Goal: Navigation & Orientation: Find specific page/section

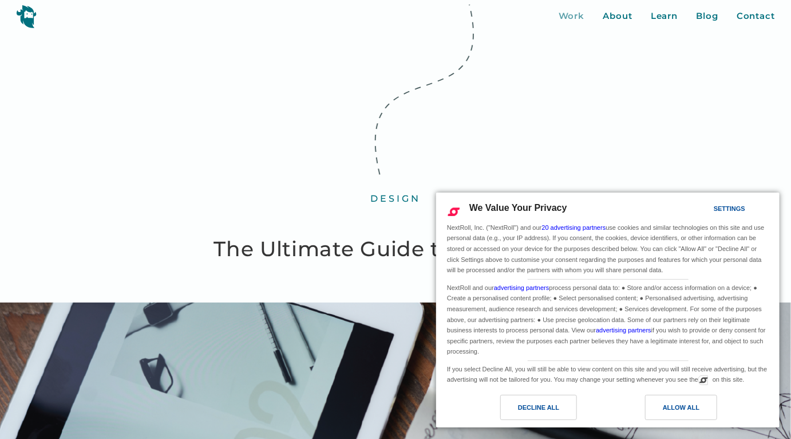
click at [559, 21] on div "Work" at bounding box center [572, 16] width 26 height 13
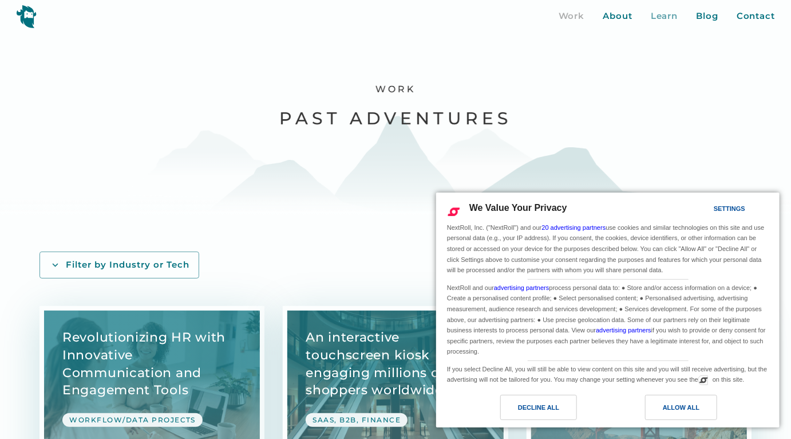
click at [651, 19] on div "Learn" at bounding box center [664, 16] width 27 height 13
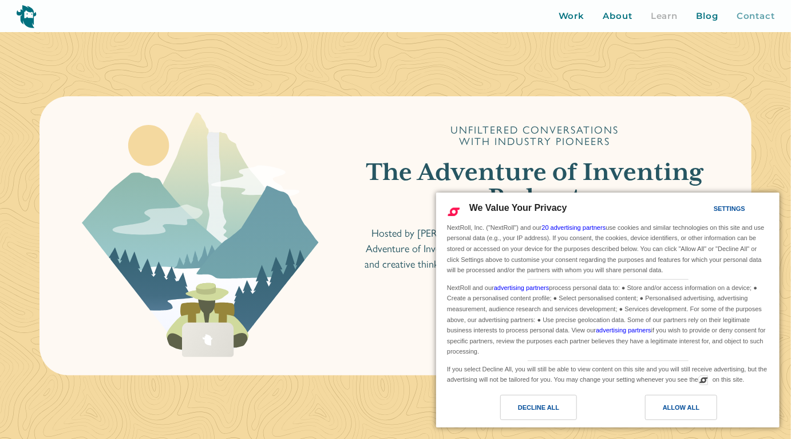
click at [747, 18] on div "Contact" at bounding box center [756, 16] width 38 height 13
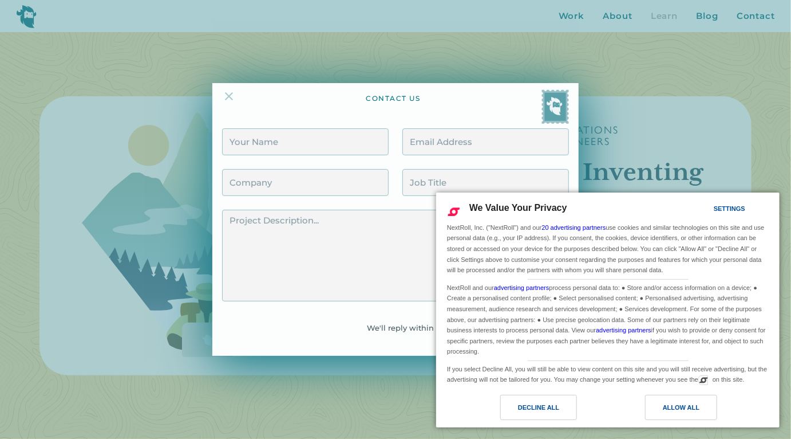
click at [222, 89] on img at bounding box center [229, 96] width 14 height 14
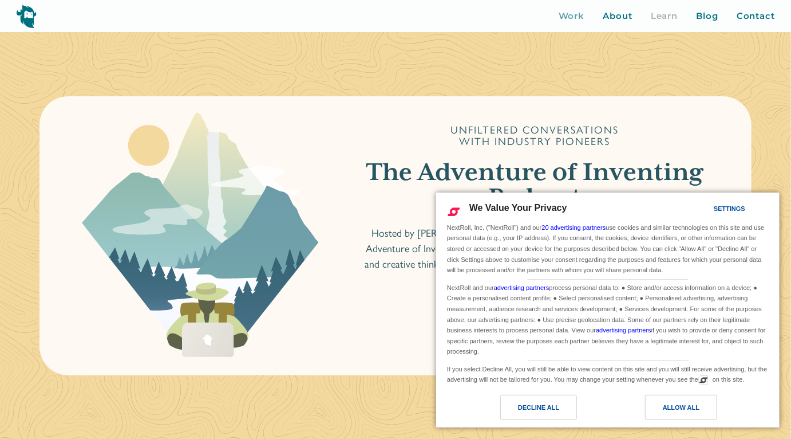
click at [559, 19] on div "Work" at bounding box center [572, 16] width 26 height 13
